Goal: Transaction & Acquisition: Purchase product/service

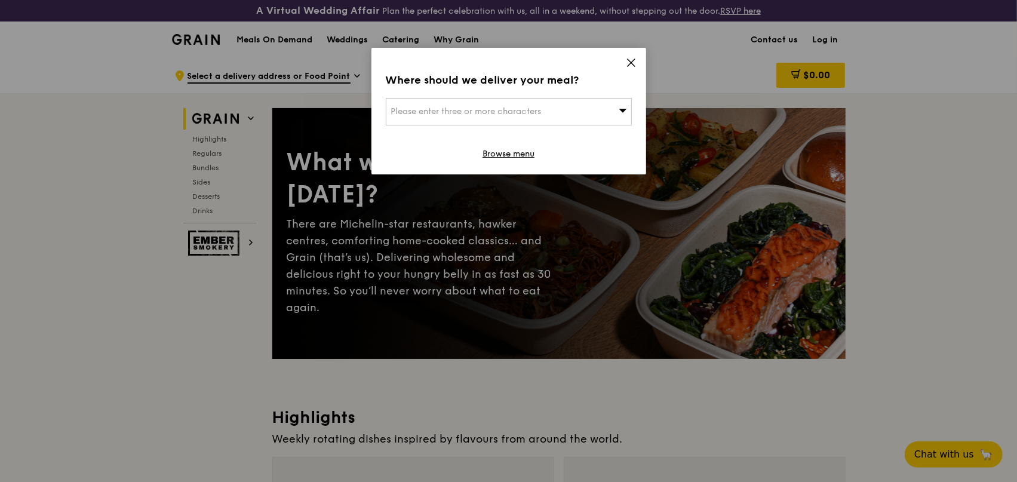
click at [595, 112] on div "Please enter three or more characters" at bounding box center [509, 111] width 246 height 27
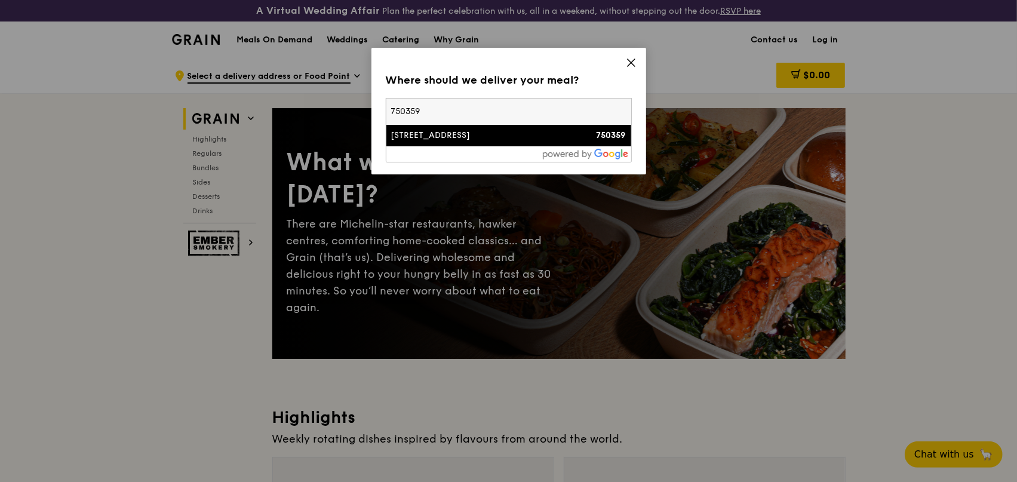
type input "750359"
click at [582, 133] on div "750359" at bounding box center [596, 136] width 59 height 12
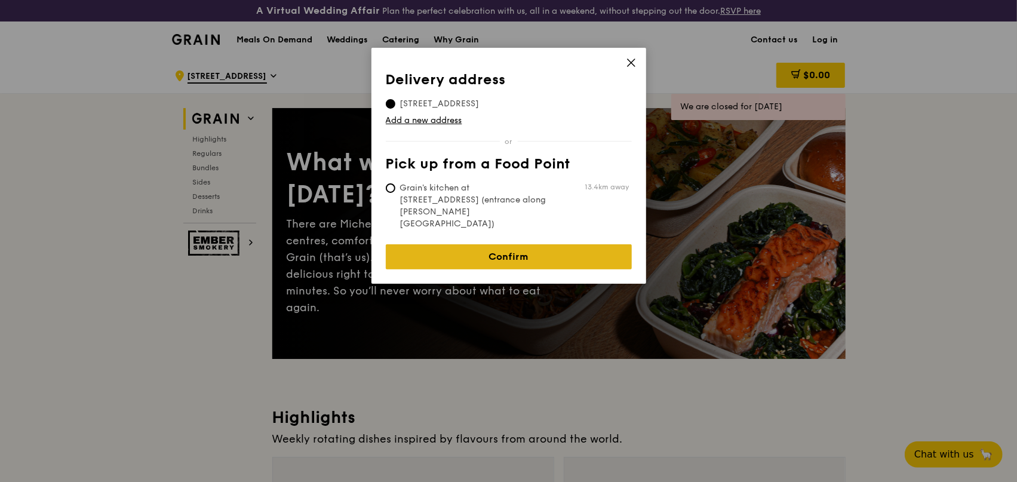
click at [522, 244] on link "Confirm" at bounding box center [509, 256] width 246 height 25
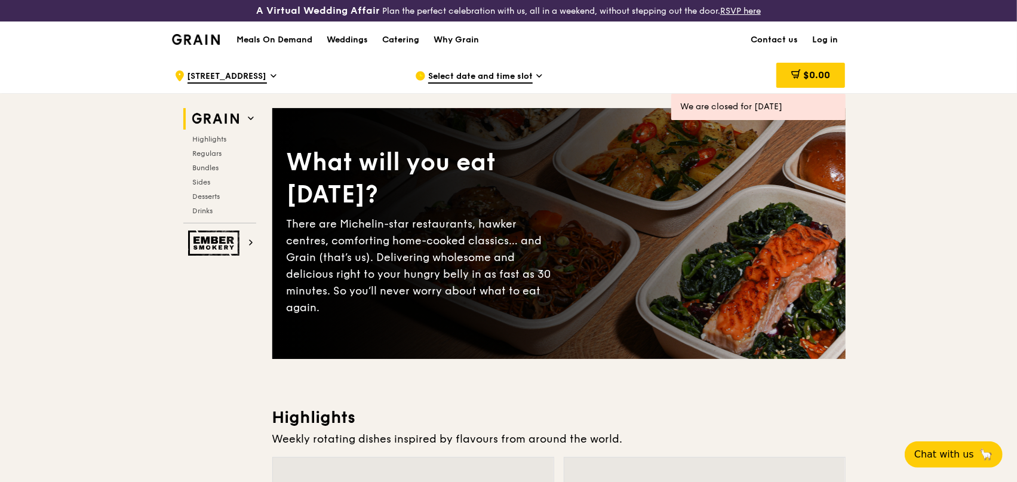
click at [827, 40] on link "Log in" at bounding box center [826, 40] width 40 height 36
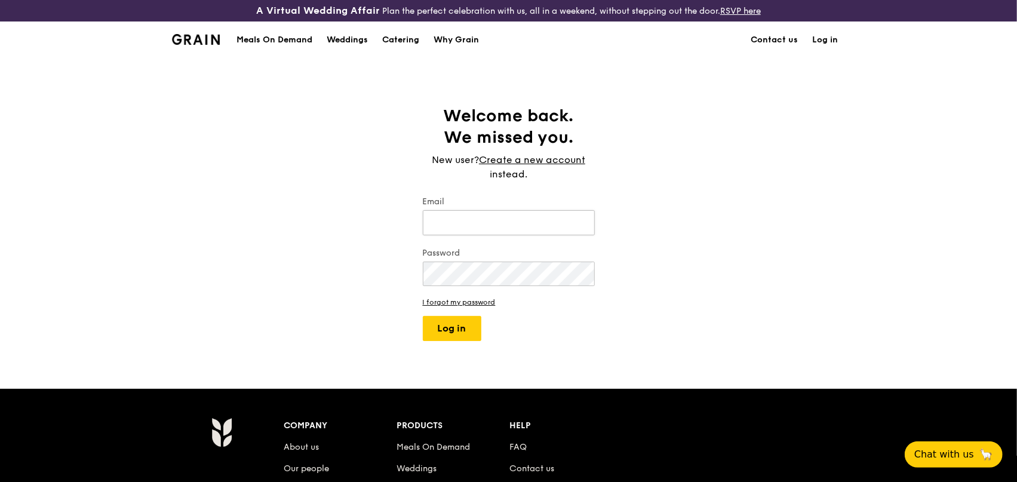
click at [468, 221] on input "Email" at bounding box center [509, 222] width 172 height 25
drag, startPoint x: 468, startPoint y: 221, endPoint x: 477, endPoint y: 237, distance: 17.9
click at [468, 221] on input "Email" at bounding box center [509, 222] width 172 height 25
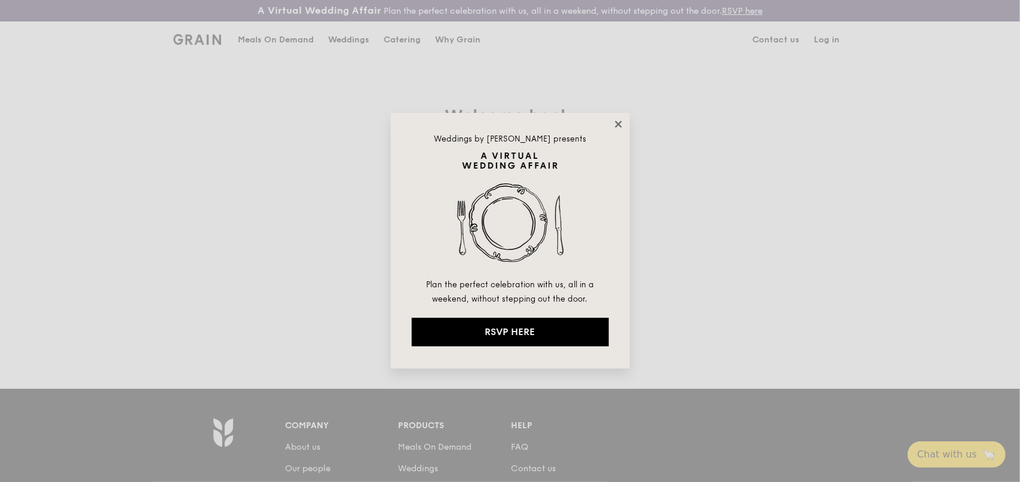
click at [618, 127] on icon at bounding box center [618, 124] width 11 height 11
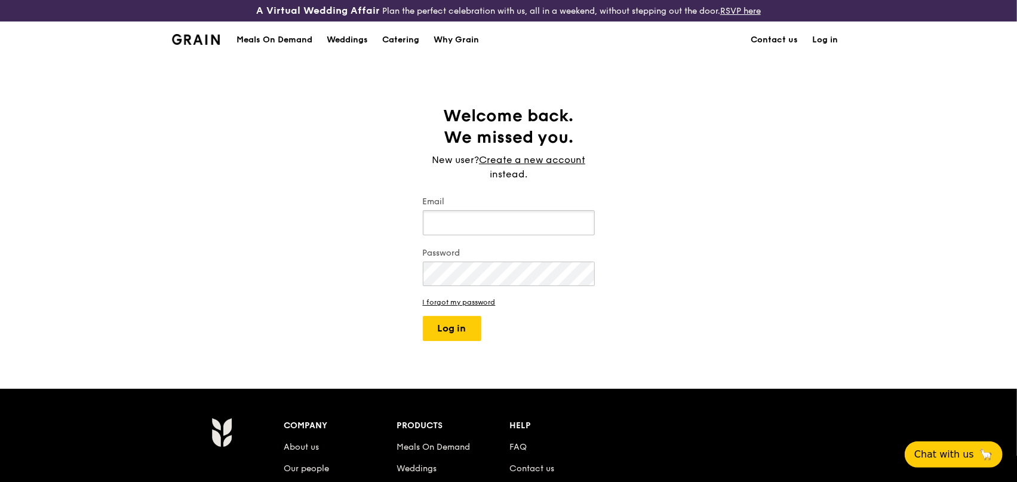
click at [482, 224] on input "Email" at bounding box center [509, 222] width 172 height 25
click at [483, 226] on input "Email" at bounding box center [509, 222] width 172 height 25
type input "[EMAIL_ADDRESS][DOMAIN_NAME]"
click at [454, 329] on button "Log in" at bounding box center [452, 328] width 59 height 25
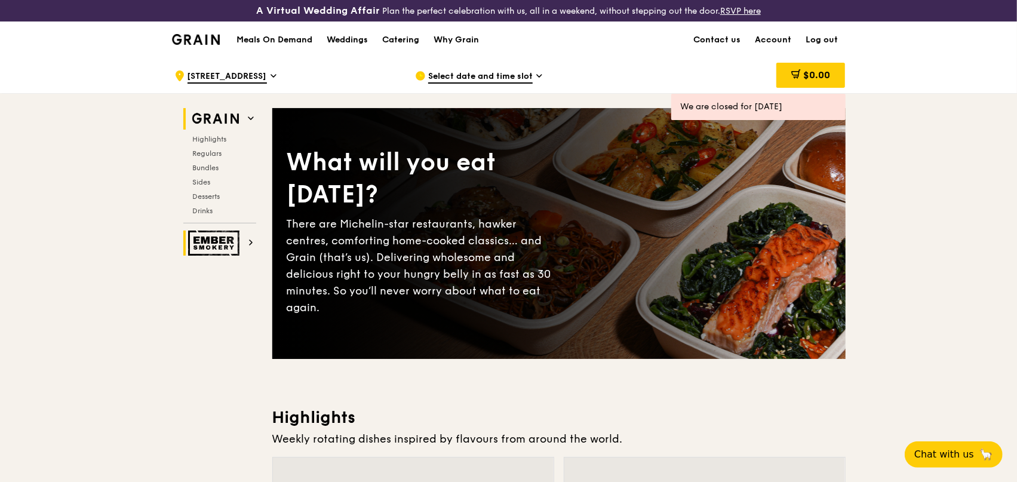
click at [214, 245] on img at bounding box center [215, 243] width 55 height 25
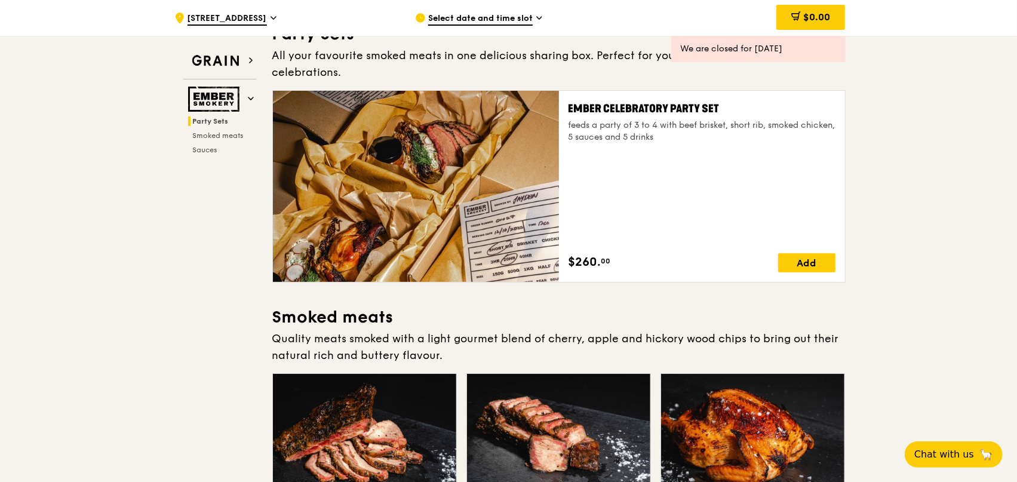
scroll to position [299, 0]
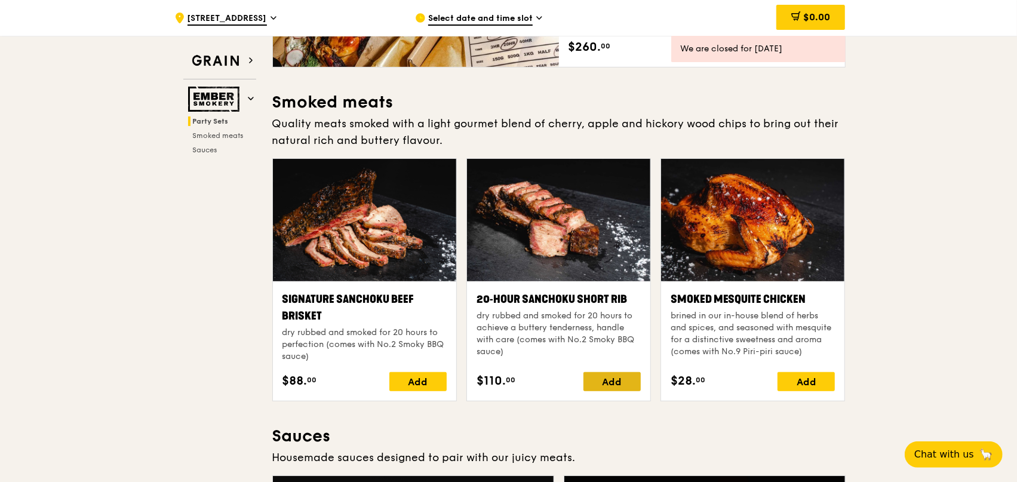
click at [618, 372] on div "Add" at bounding box center [612, 381] width 57 height 19
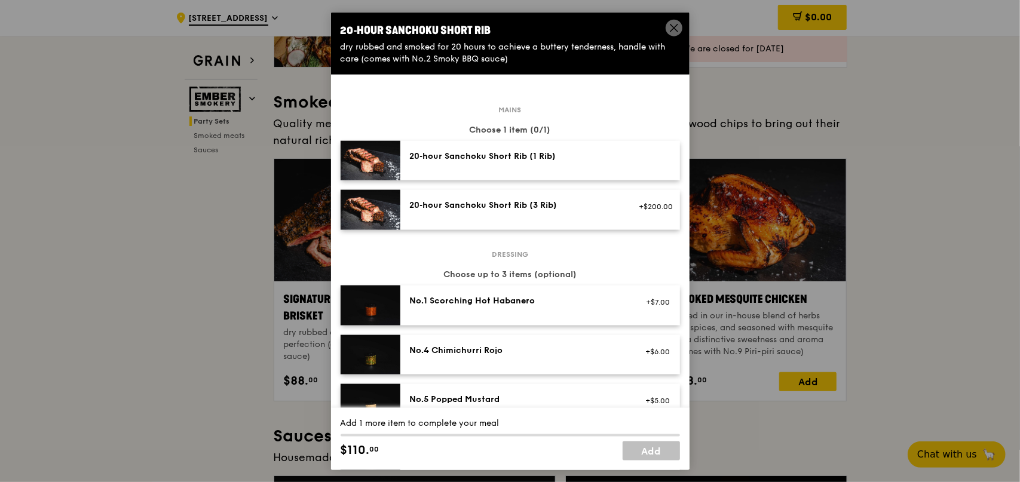
click at [535, 161] on div "20‑hour Sanchoku Short Rib (1 Rib)" at bounding box center [517, 156] width 214 height 12
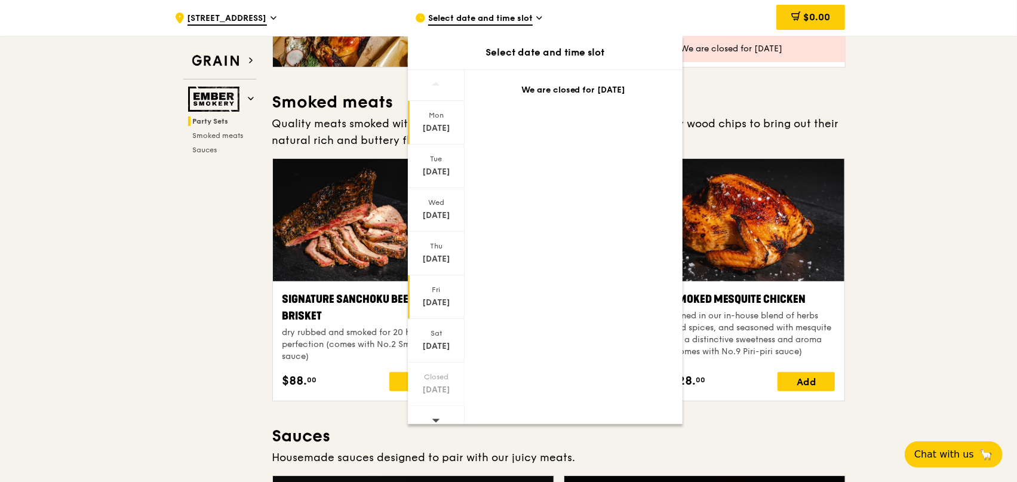
click at [437, 300] on div "[DATE]" at bounding box center [436, 303] width 53 height 12
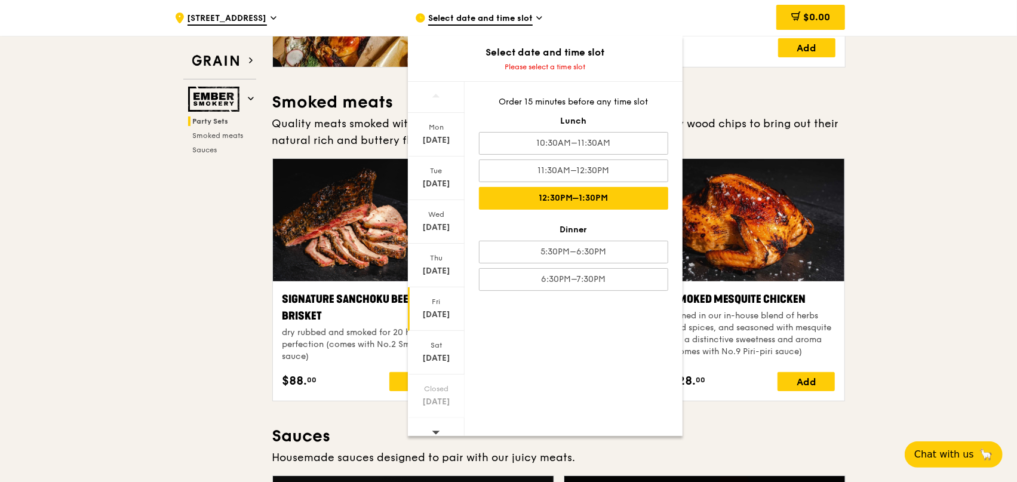
click at [559, 201] on div "12:30PM–1:30PM" at bounding box center [573, 198] width 189 height 23
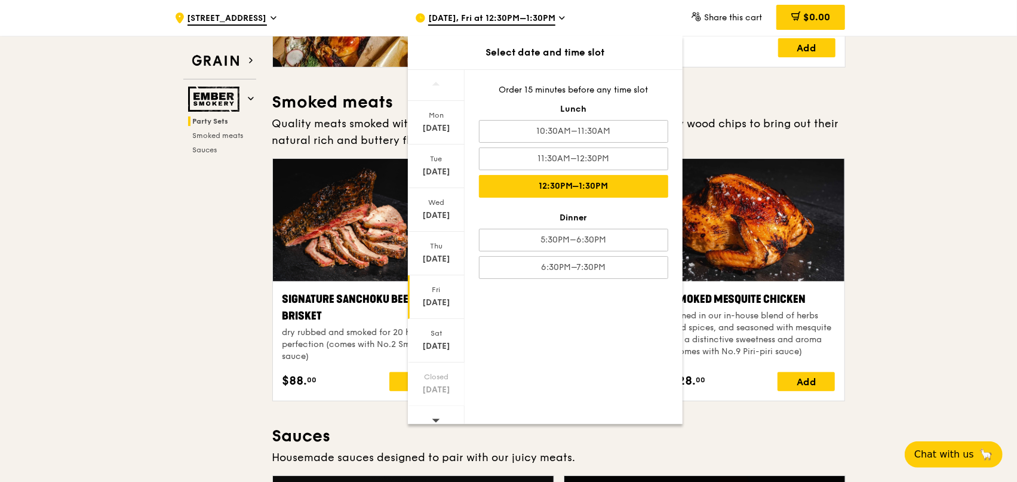
click at [577, 188] on div "12:30PM–1:30PM" at bounding box center [573, 186] width 189 height 23
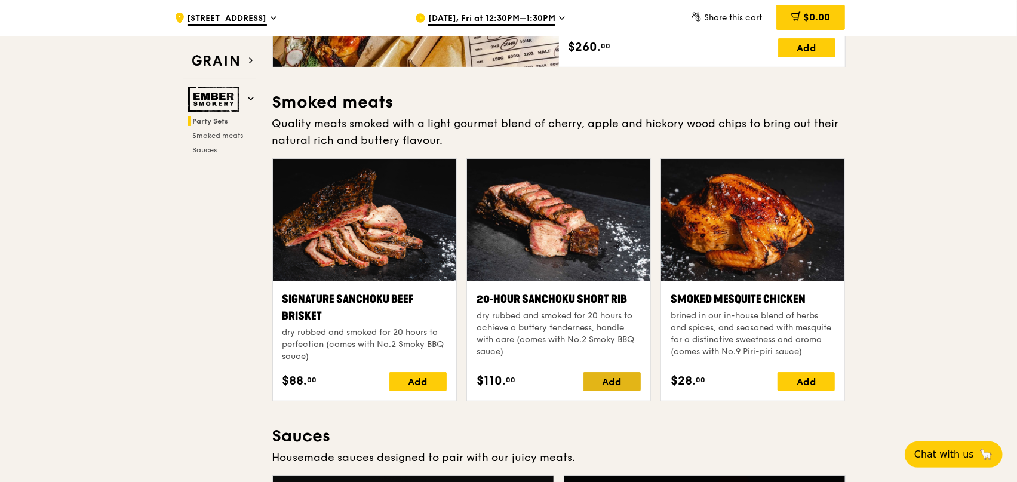
click at [605, 372] on div "Add" at bounding box center [612, 381] width 57 height 19
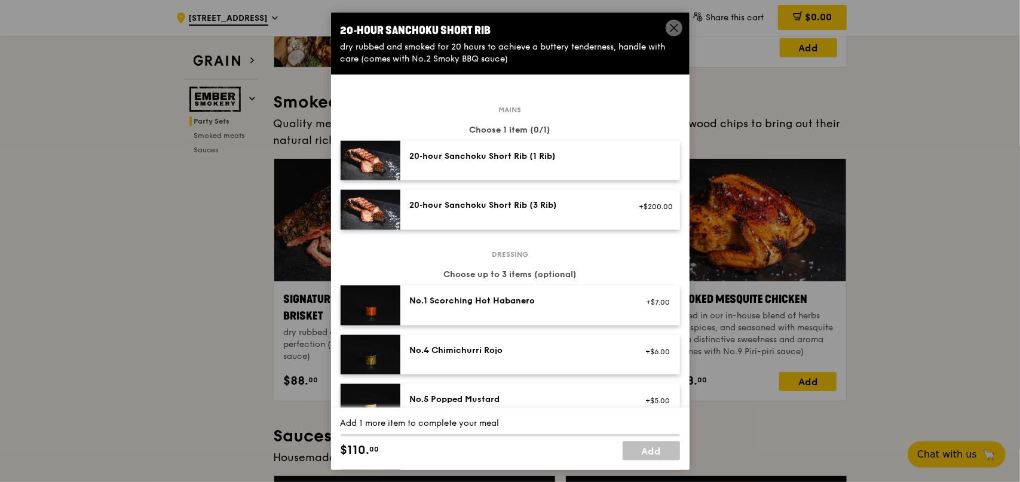
click at [520, 158] on div "20‑hour Sanchoku Short Rib (1 Rib)" at bounding box center [517, 156] width 214 height 12
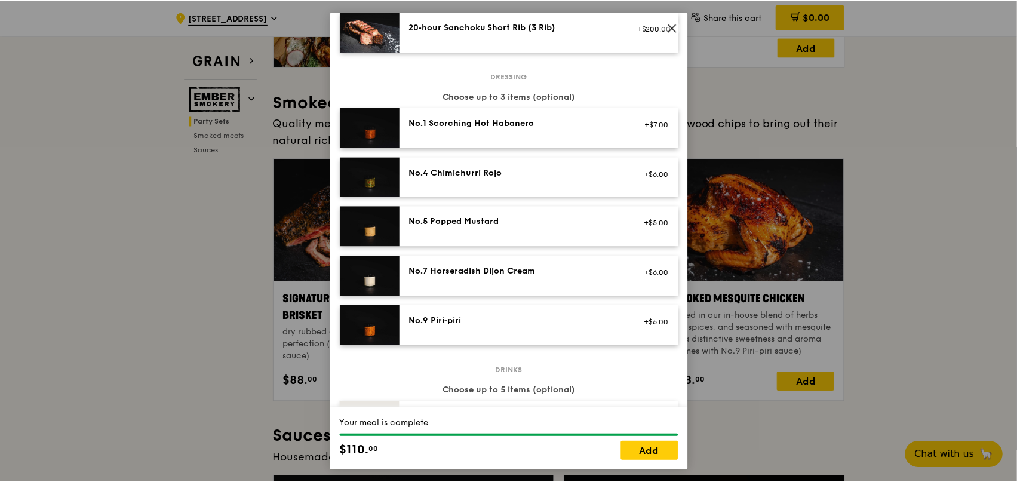
scroll to position [179, 0]
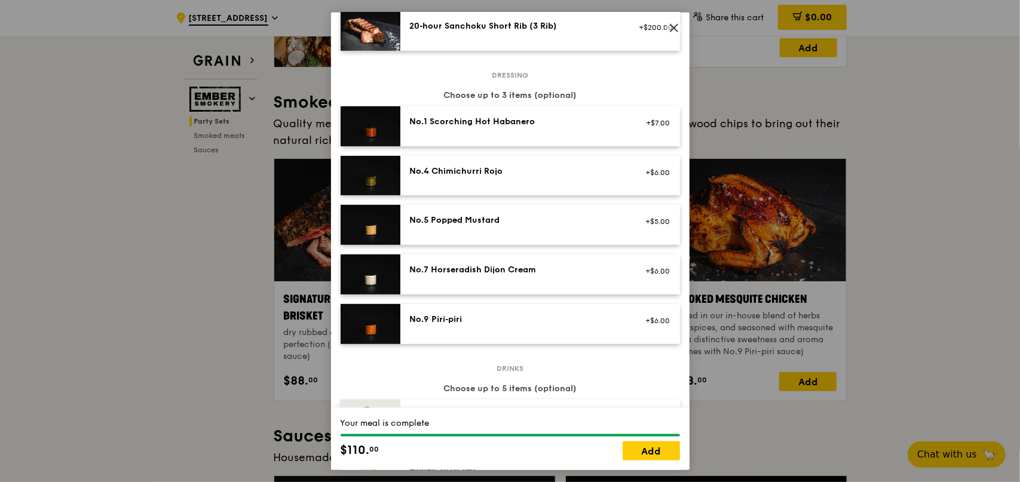
click at [486, 223] on div "No.5 Popped Mustard" at bounding box center [517, 220] width 214 height 12
click at [643, 455] on link "Add" at bounding box center [650, 450] width 57 height 19
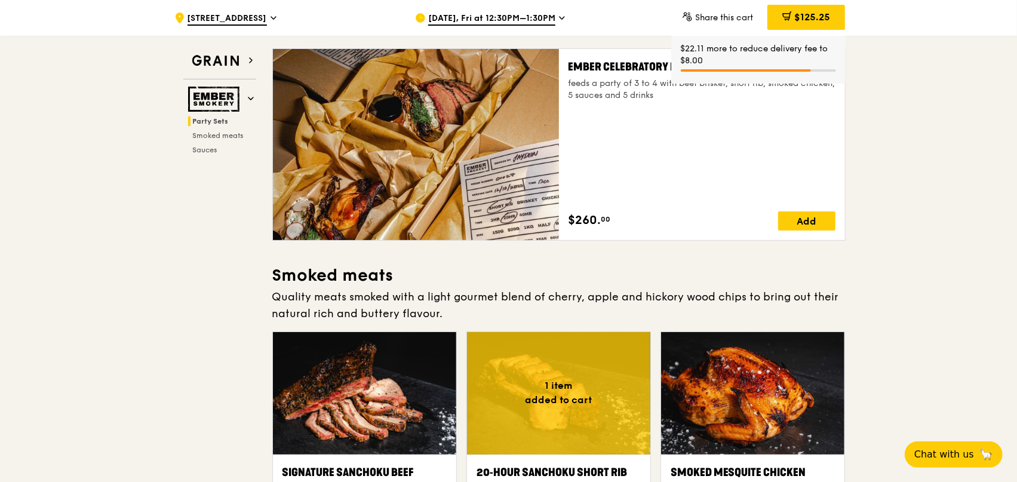
scroll to position [120, 0]
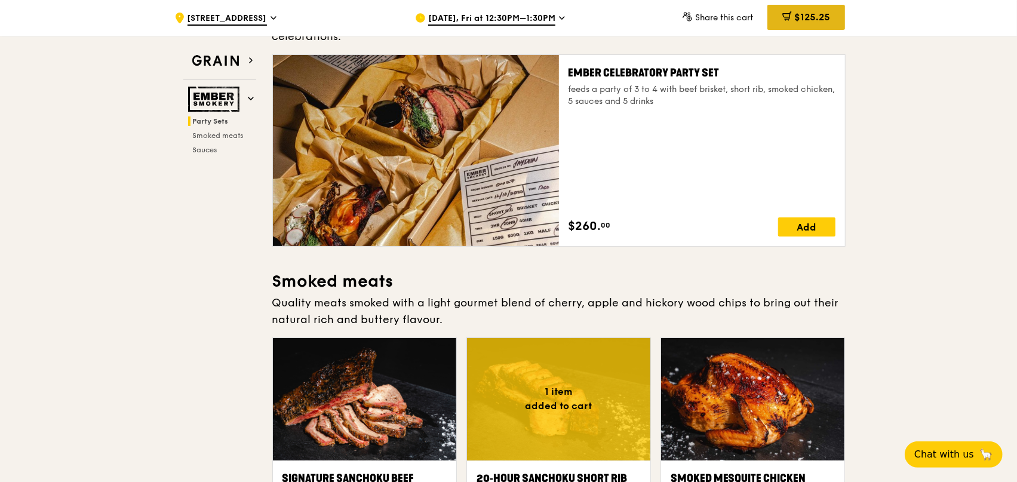
click at [799, 23] on span "$125.25" at bounding box center [812, 16] width 36 height 11
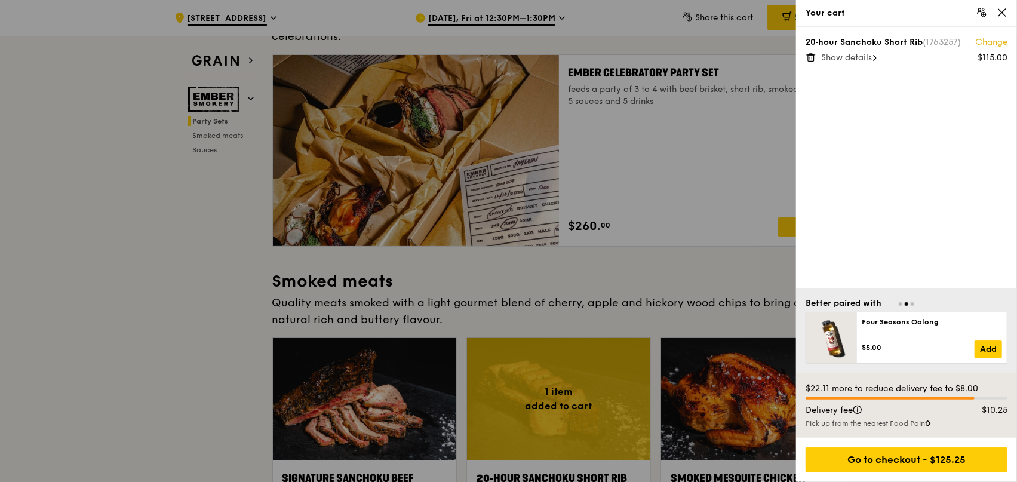
click at [581, 293] on div at bounding box center [508, 241] width 1017 height 482
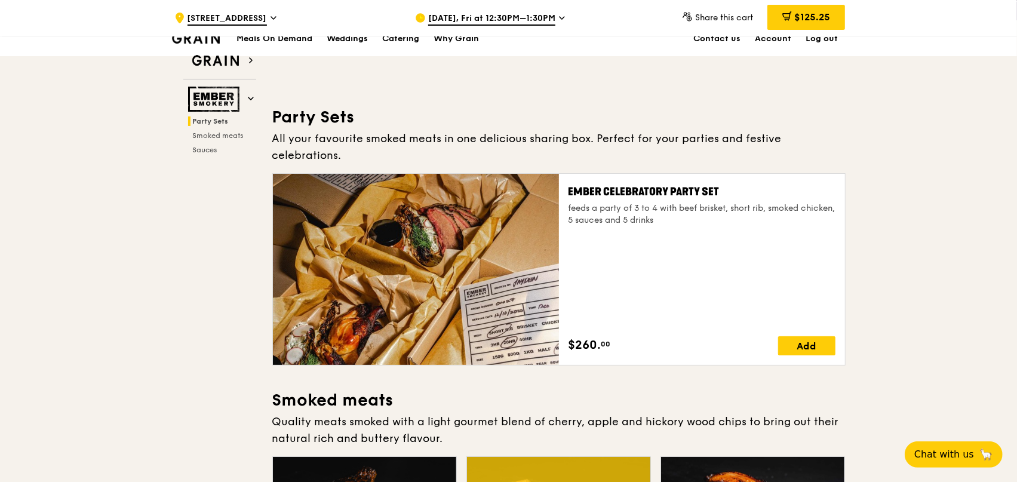
scroll to position [1, 0]
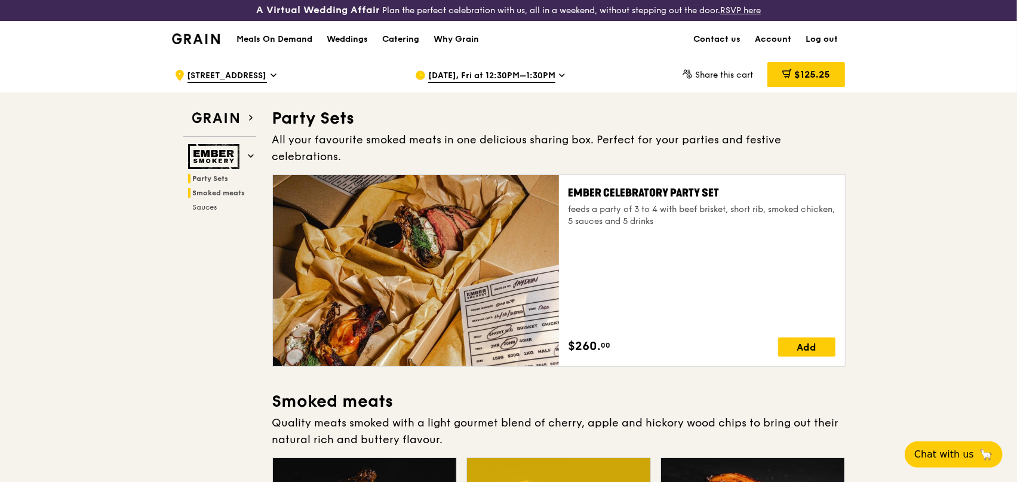
click at [219, 192] on span "Smoked meats" at bounding box center [219, 193] width 53 height 8
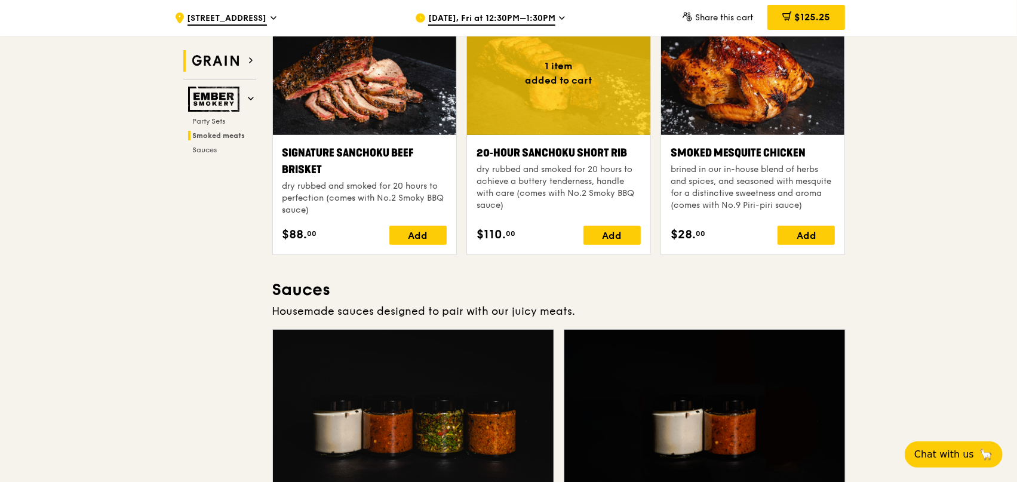
click at [234, 63] on img at bounding box center [215, 61] width 55 height 22
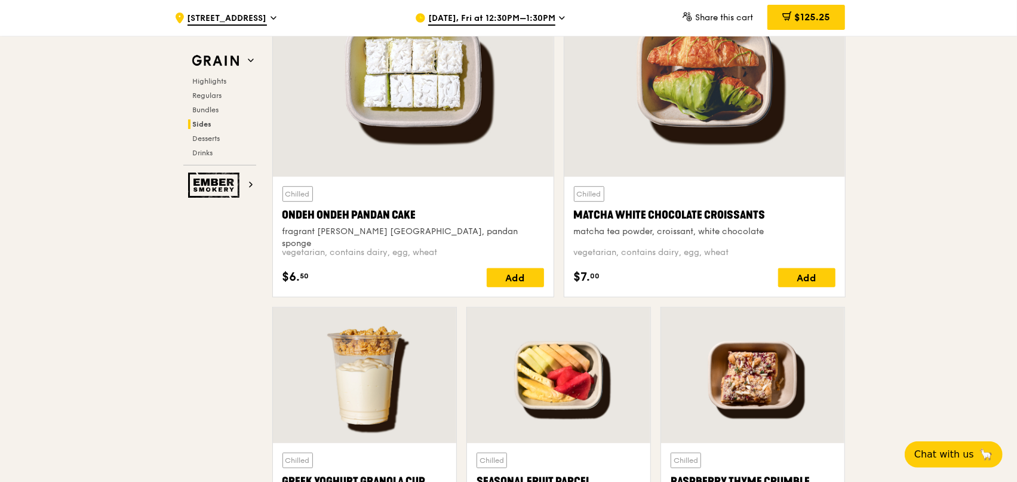
scroll to position [3584, 0]
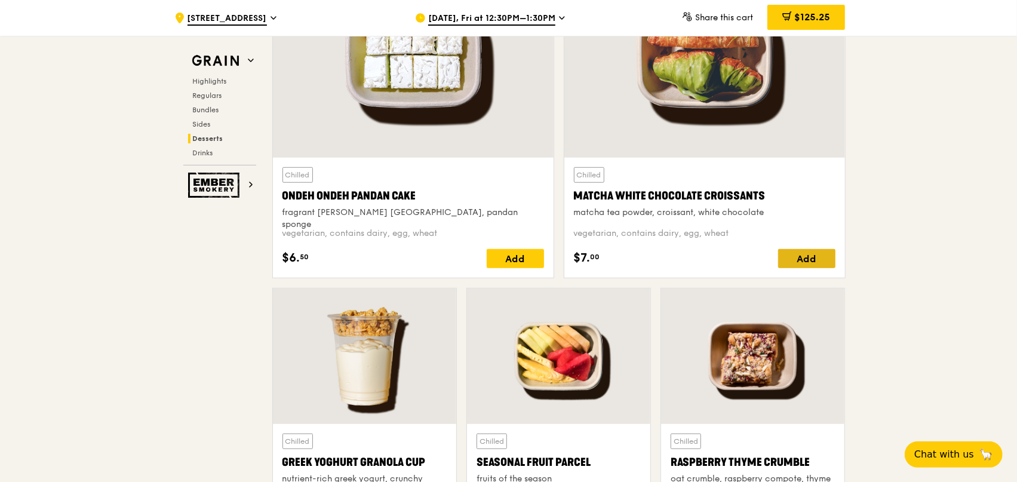
click at [794, 257] on div "Add" at bounding box center [806, 258] width 57 height 19
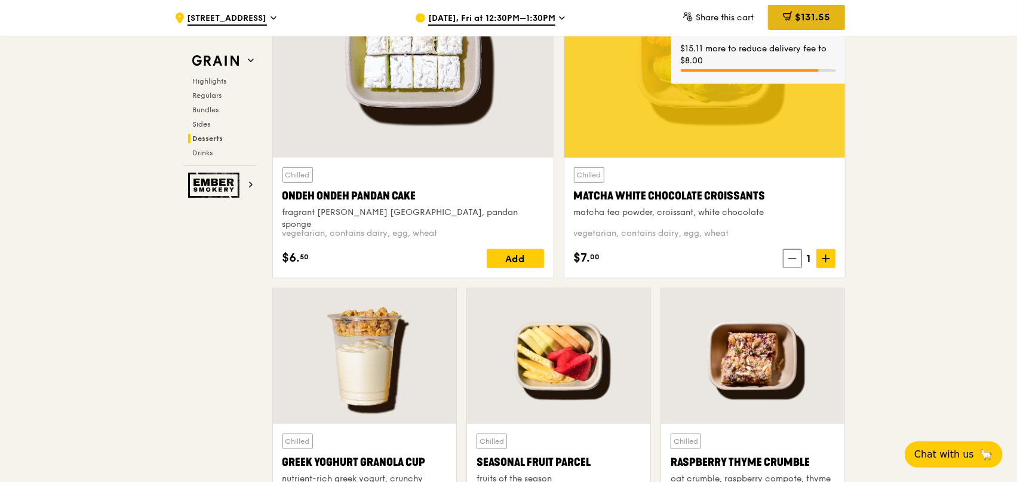
click at [814, 19] on span "$131.55" at bounding box center [812, 16] width 35 height 11
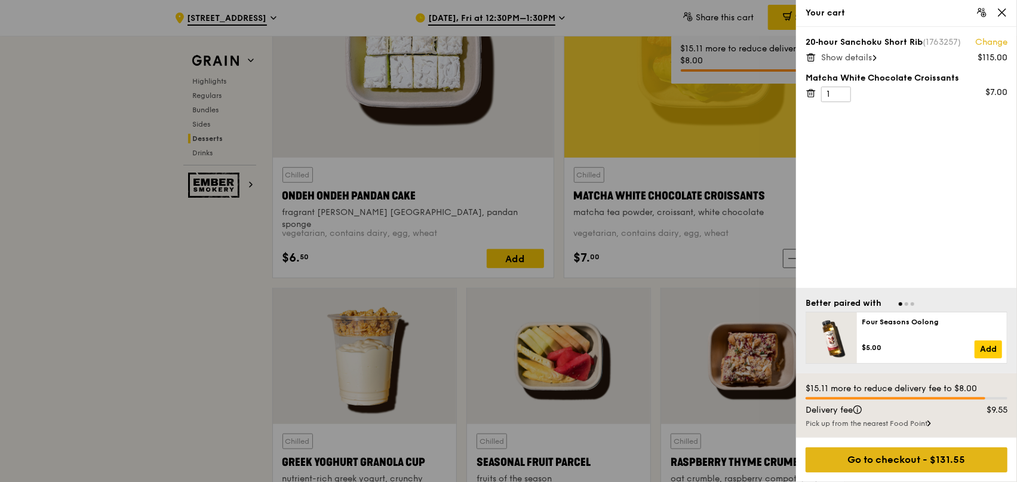
click at [911, 462] on div "Go to checkout - $131.55" at bounding box center [907, 459] width 202 height 25
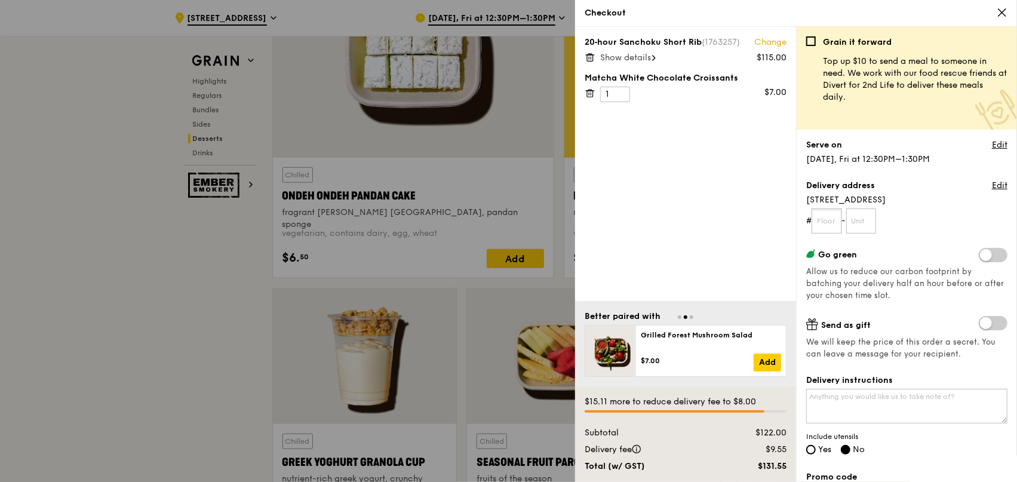
click at [824, 220] on input "text" at bounding box center [827, 220] width 30 height 25
type input "12"
click at [866, 213] on input "text" at bounding box center [861, 220] width 30 height 25
type input "196"
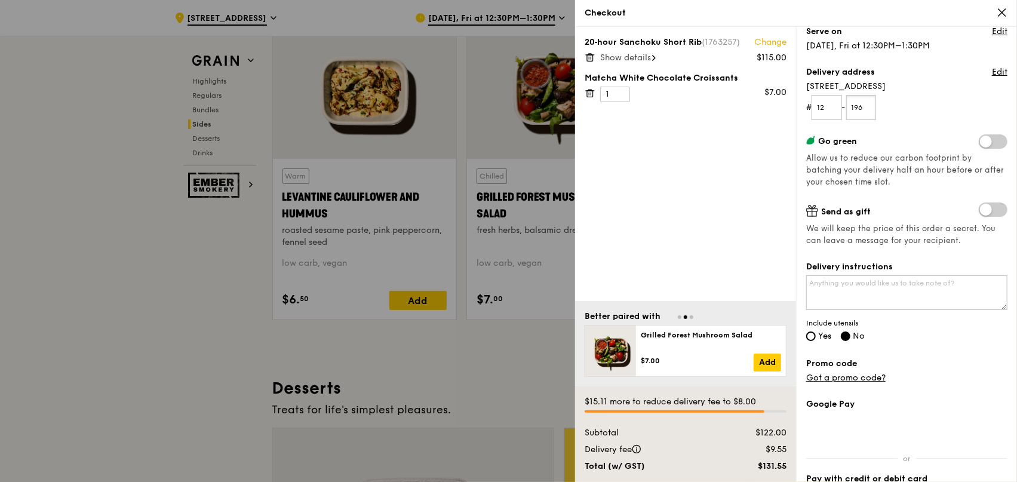
scroll to position [239, 0]
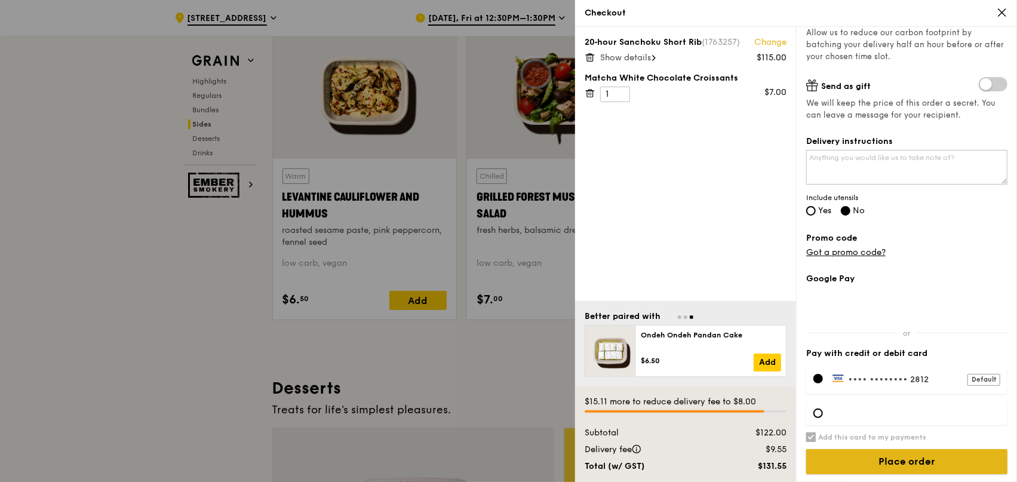
click at [899, 461] on input "Place order" at bounding box center [906, 461] width 201 height 25
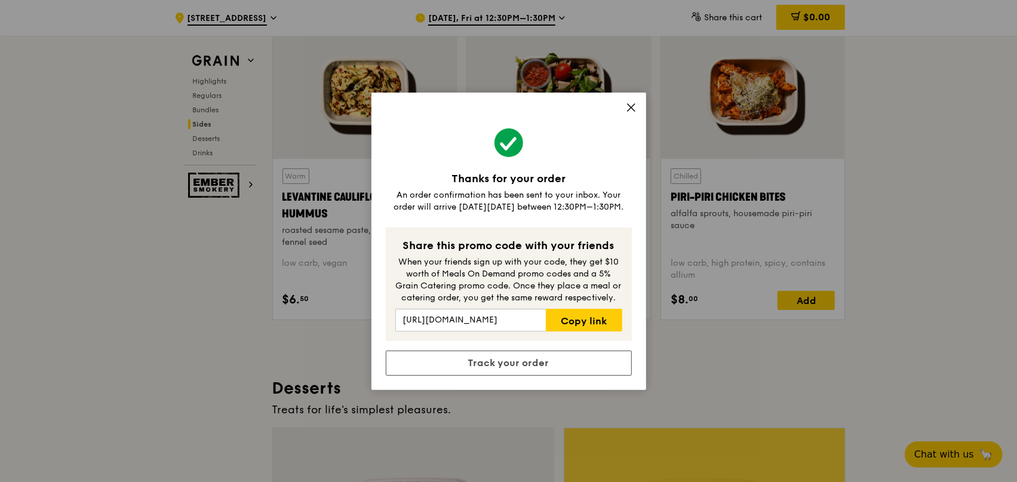
click at [630, 107] on icon at bounding box center [631, 107] width 7 height 7
